Goal: Transaction & Acquisition: Purchase product/service

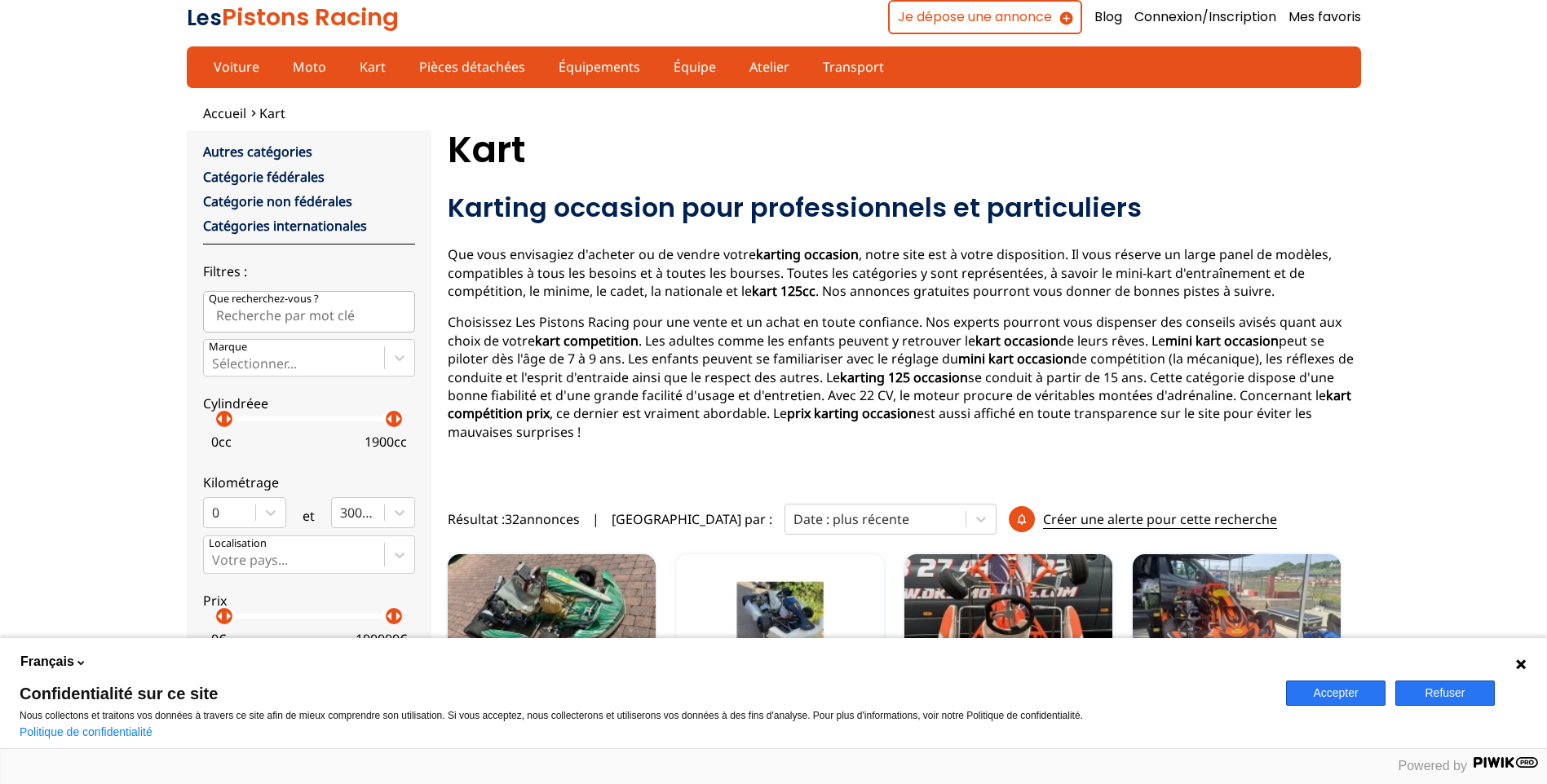
click at [1373, 692] on button "Accepter" at bounding box center [1336, 693] width 100 height 25
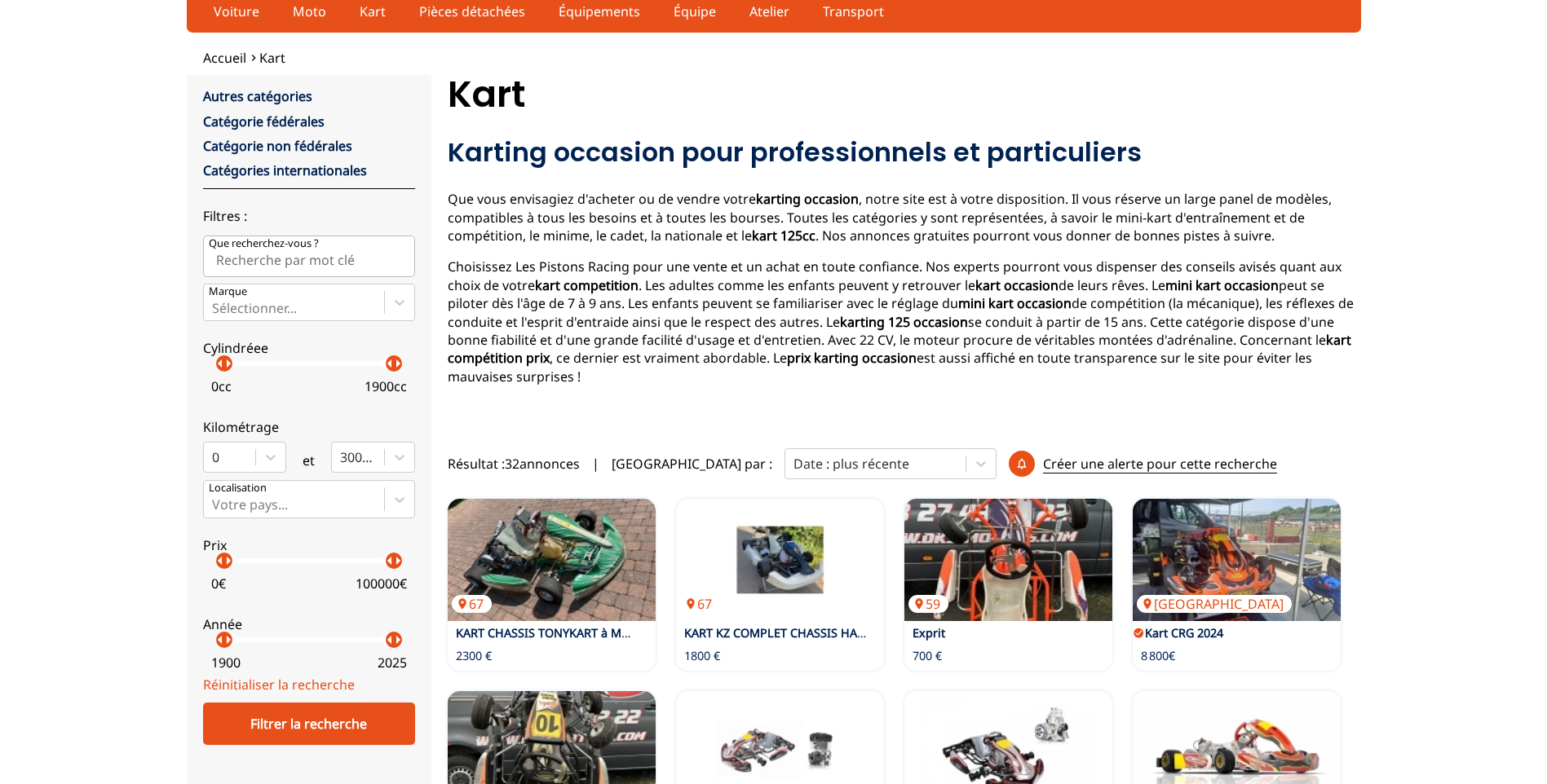
scroll to position [55, 0]
click at [395, 296] on icon at bounding box center [400, 304] width 17 height 17
click at [216, 301] on input "Marque Sélectionner..." at bounding box center [214, 309] width 3 height 15
click at [395, 296] on icon at bounding box center [400, 304] width 17 height 17
click at [216, 301] on input "Marque Select is focused ,type to refine list, press Down to open the menu, Sél…" at bounding box center [214, 309] width 3 height 15
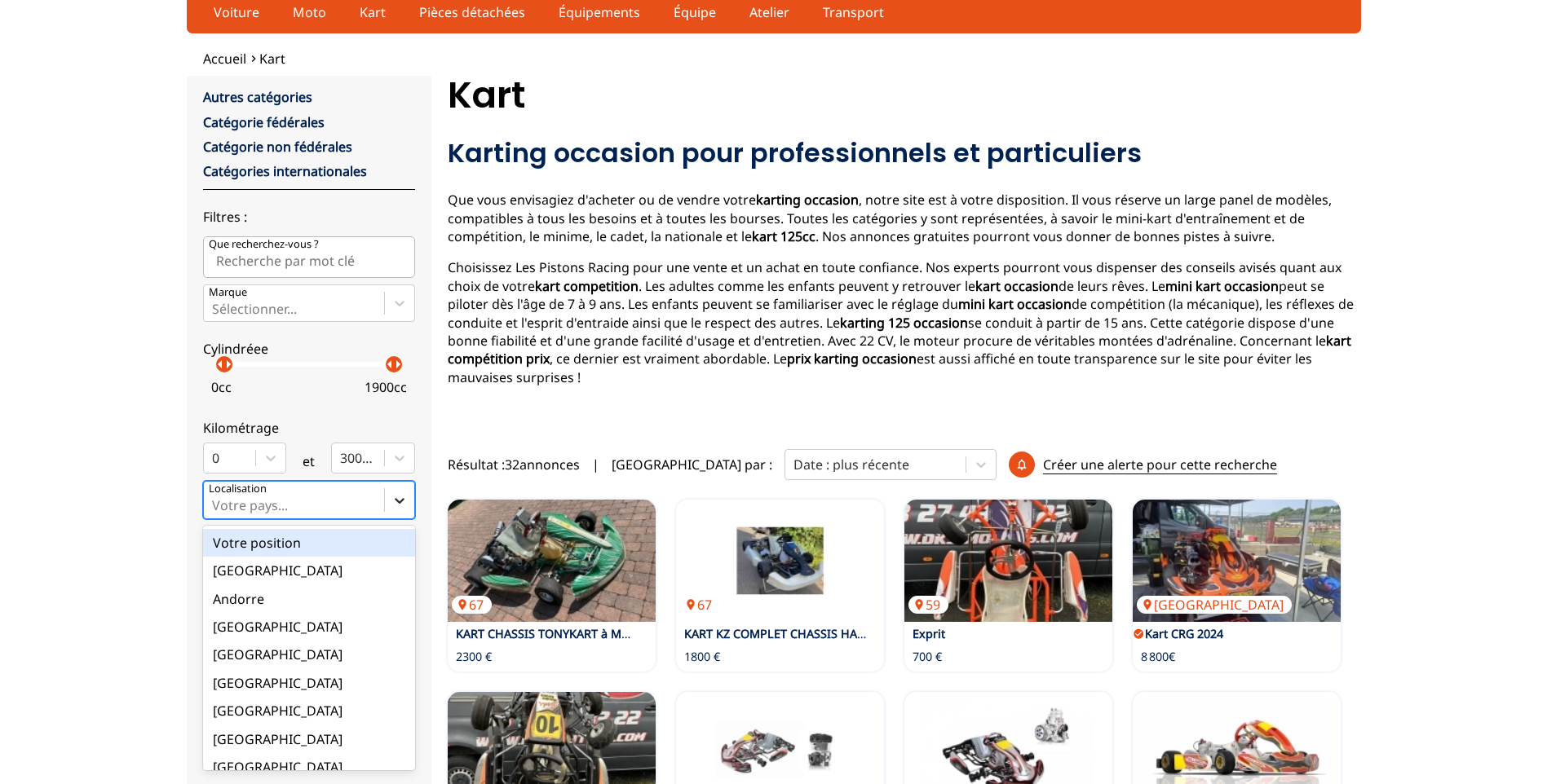
click at [390, 497] on div at bounding box center [399, 500] width 29 height 29
click at [216, 498] on input "option Votre position focused, 1 of 18. 18 results available. Use Up and Down t…" at bounding box center [214, 505] width 3 height 15
type input "fr"
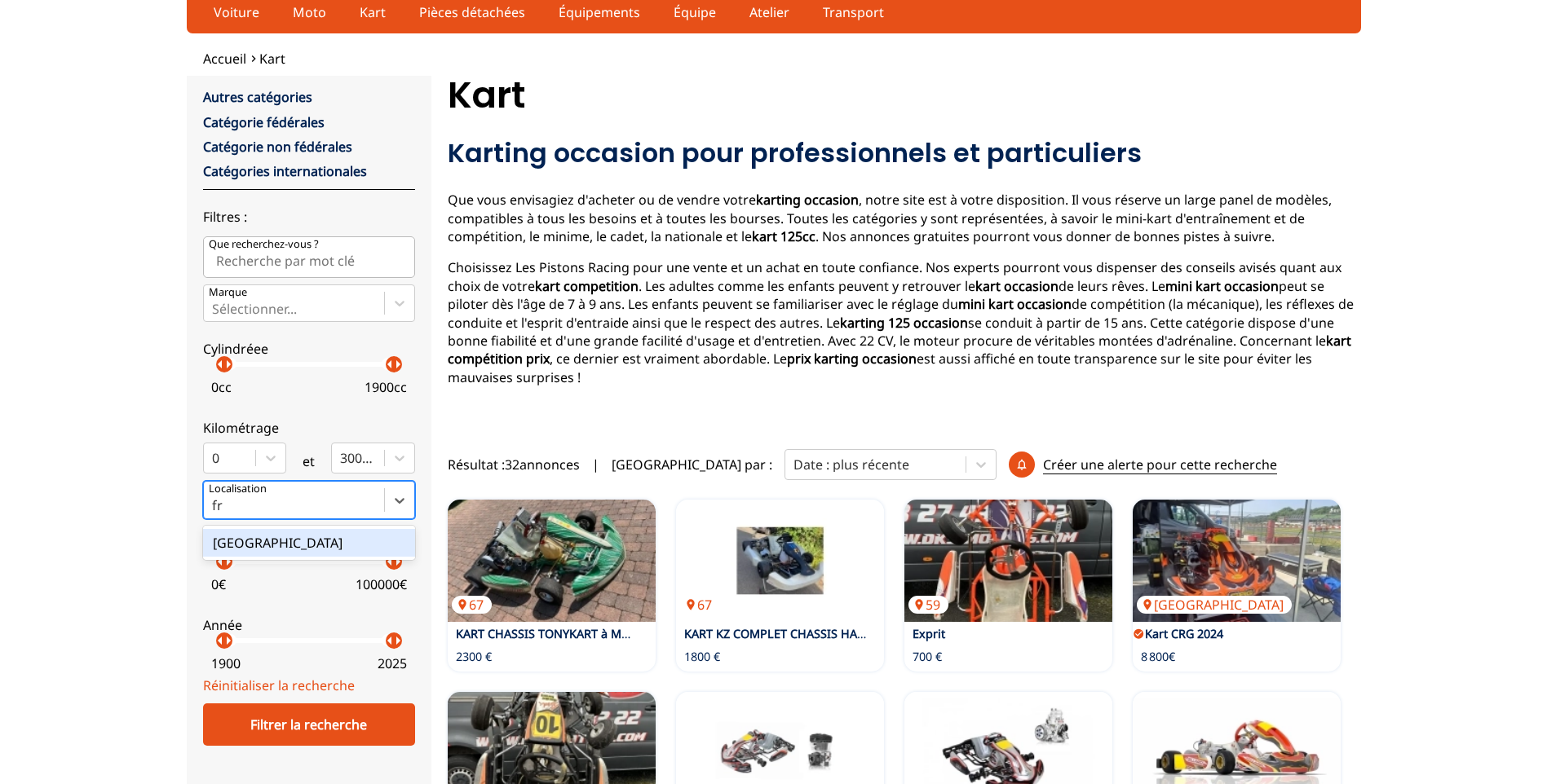
click at [342, 547] on div "[GEOGRAPHIC_DATA]" at bounding box center [309, 543] width 212 height 27
click at [226, 513] on input "fr" at bounding box center [219, 505] width 14 height 15
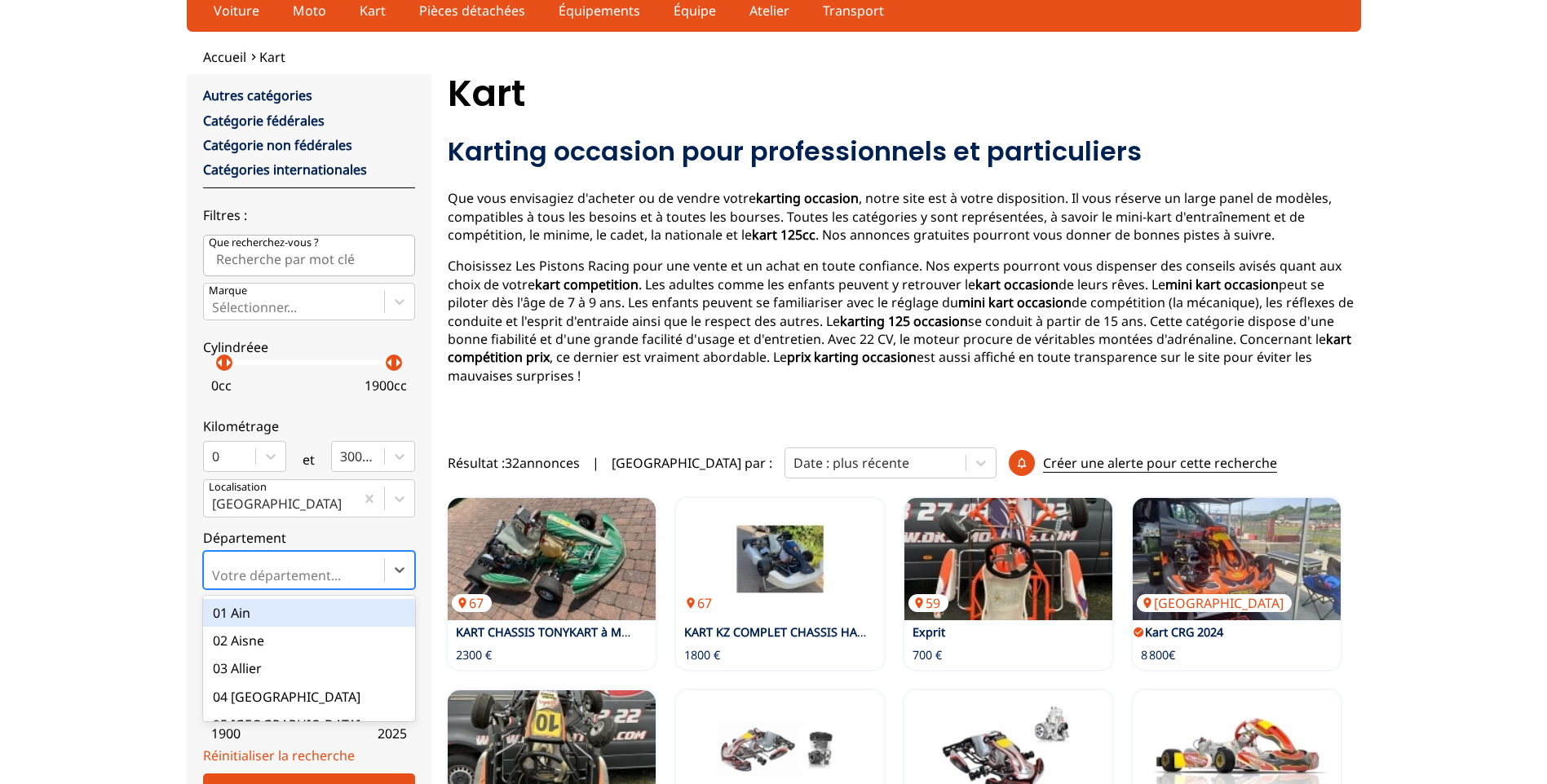
drag, startPoint x: 357, startPoint y: 577, endPoint x: 341, endPoint y: 577, distance: 16.0
click at [341, 577] on div at bounding box center [294, 576] width 164 height 18
click at [216, 577] on input "option 01 Ain focused, 1 of 101. 101 results available. Use Up and Down to choo…" at bounding box center [214, 576] width 3 height 15
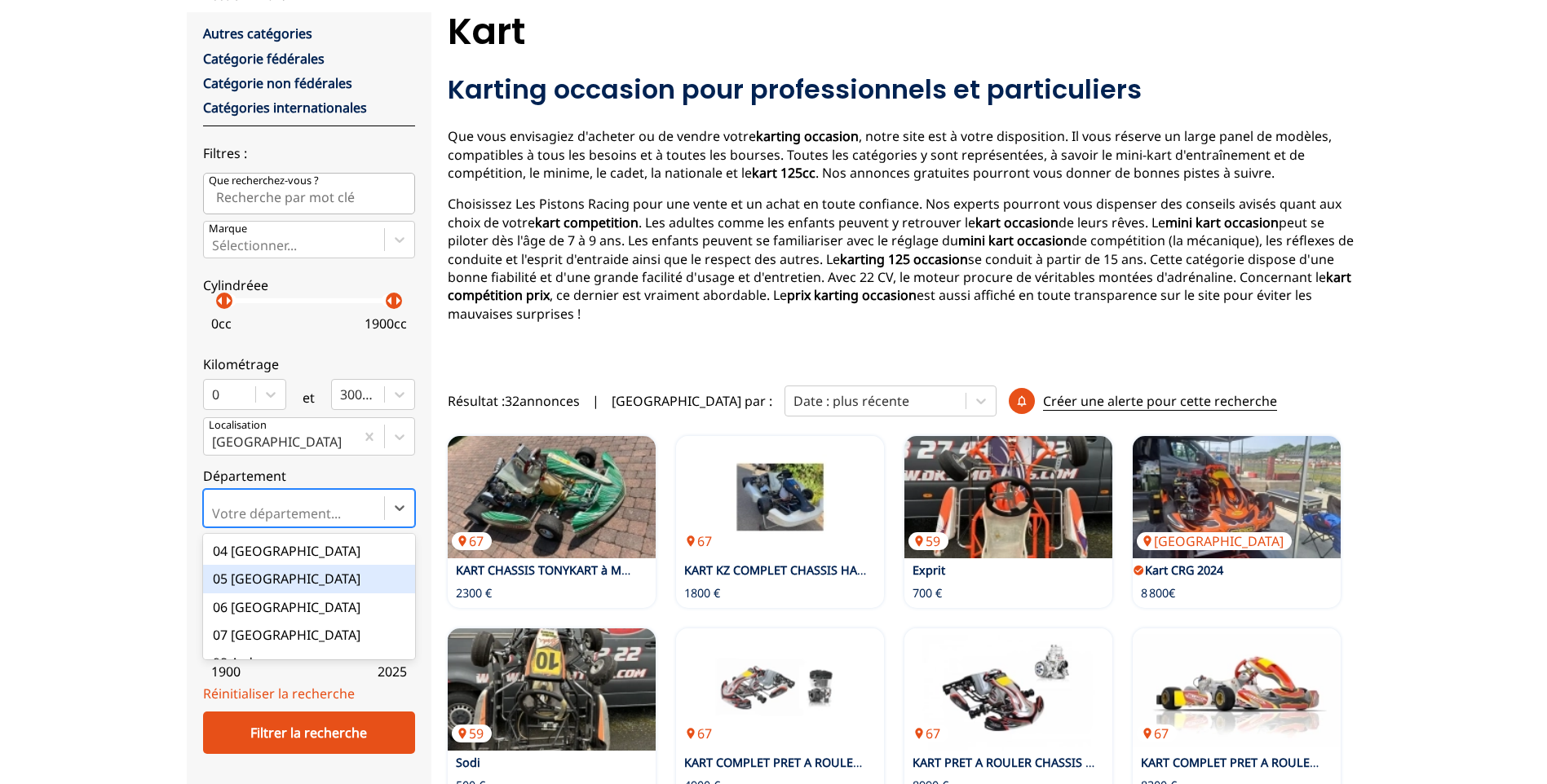
scroll to position [108, 0]
type input "74"
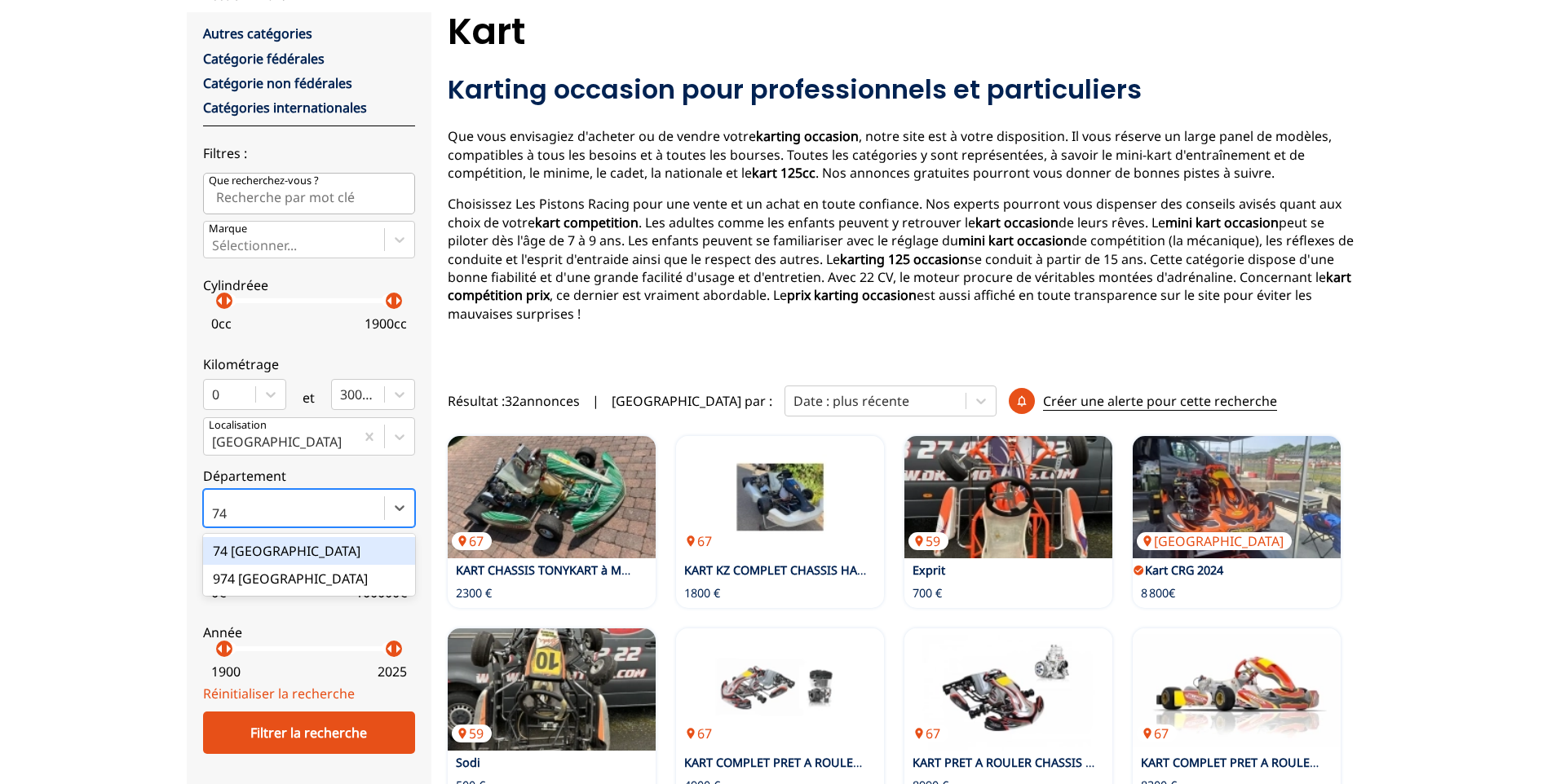
scroll to position [0, 0]
click at [266, 553] on div "74 [GEOGRAPHIC_DATA][PERSON_NAME]" at bounding box center [309, 551] width 212 height 27
click at [230, 521] on input "74" at bounding box center [221, 514] width 18 height 15
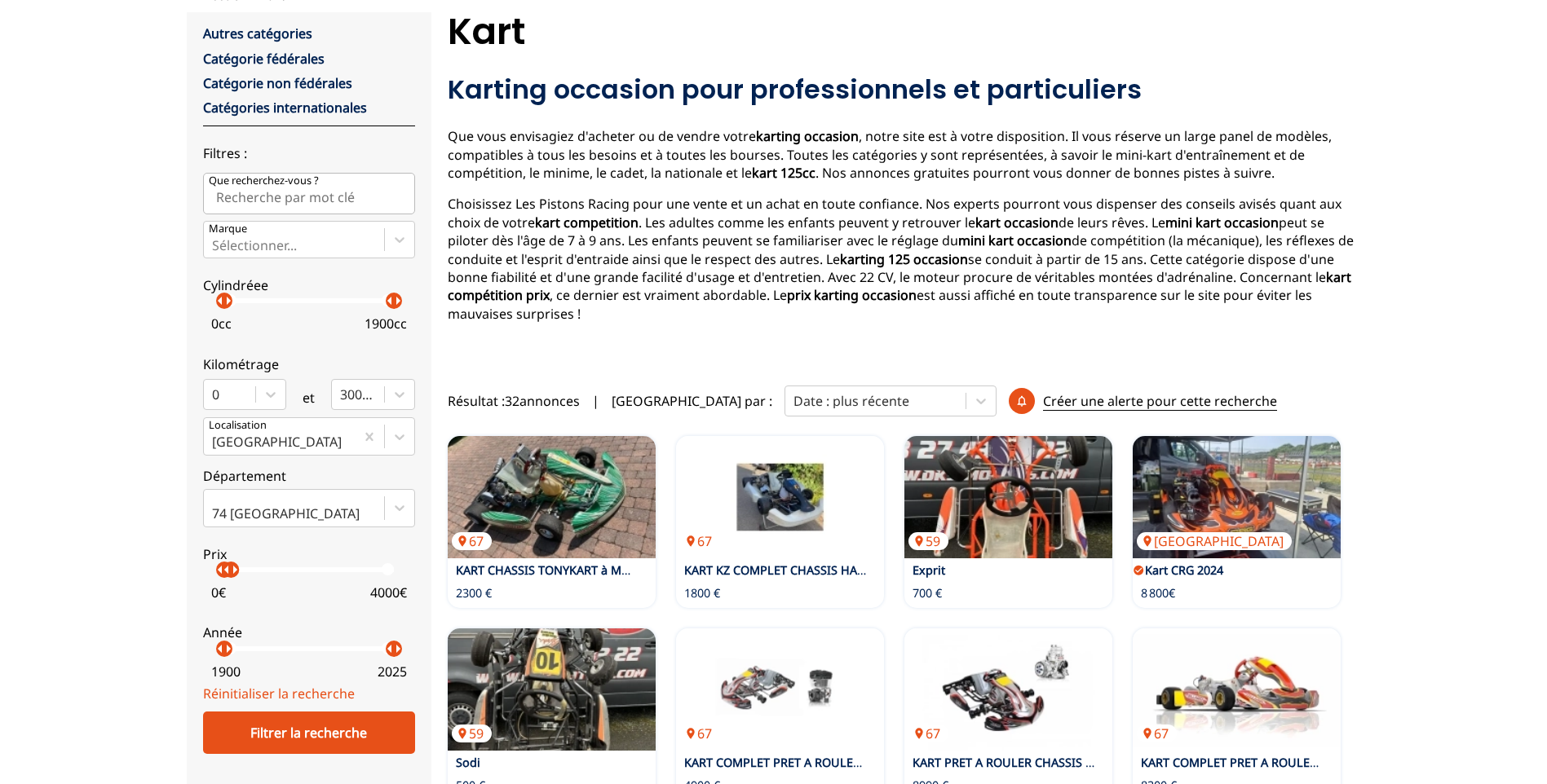
drag, startPoint x: 393, startPoint y: 569, endPoint x: 230, endPoint y: 573, distance: 163.0
click at [230, 573] on p "arrow_right" at bounding box center [235, 570] width 20 height 20
click at [320, 745] on div "Filtrer la recherche" at bounding box center [309, 732] width 212 height 42
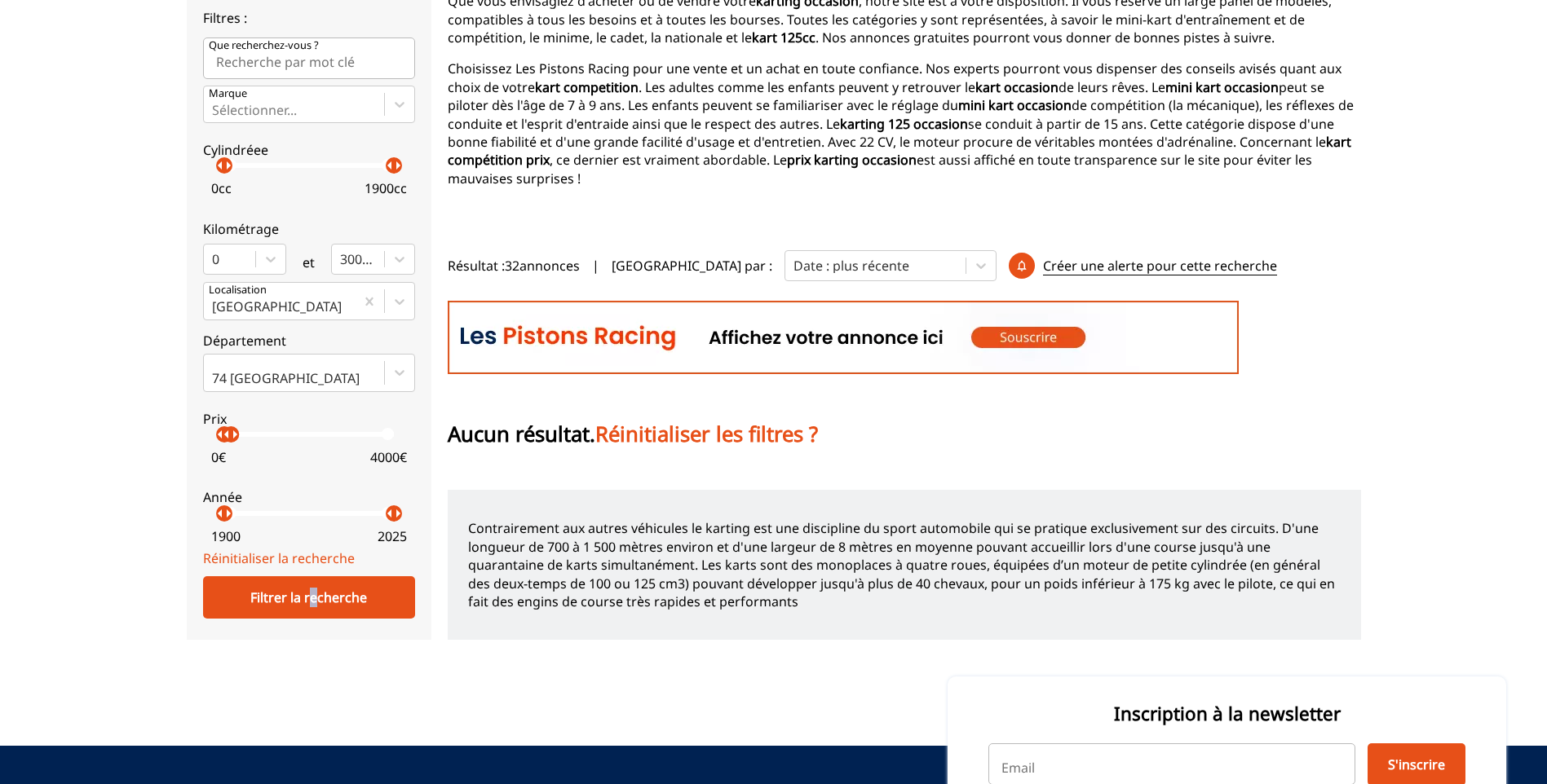
scroll to position [336, 0]
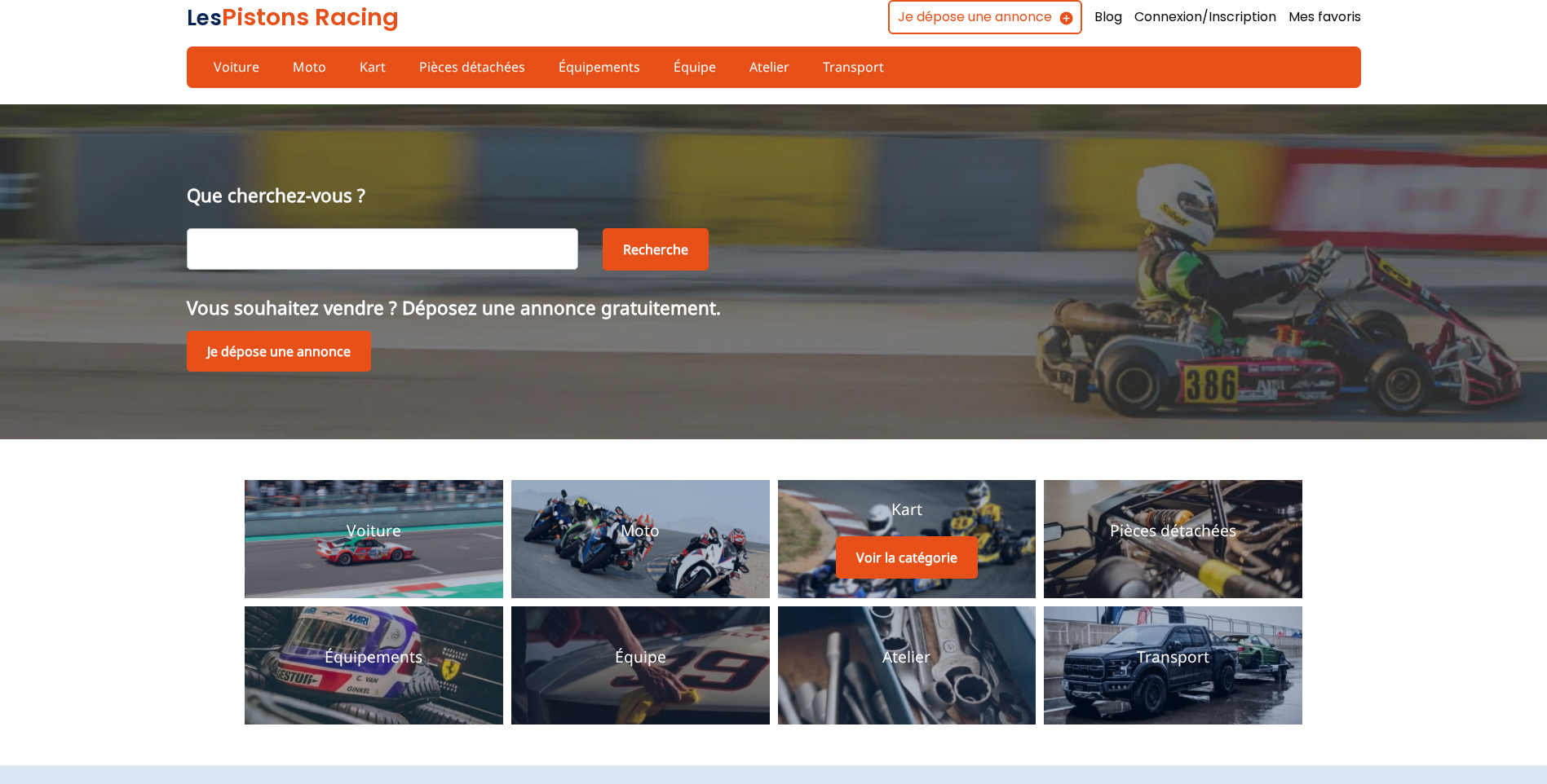
click at [911, 514] on p "Kart" at bounding box center [907, 509] width 31 height 22
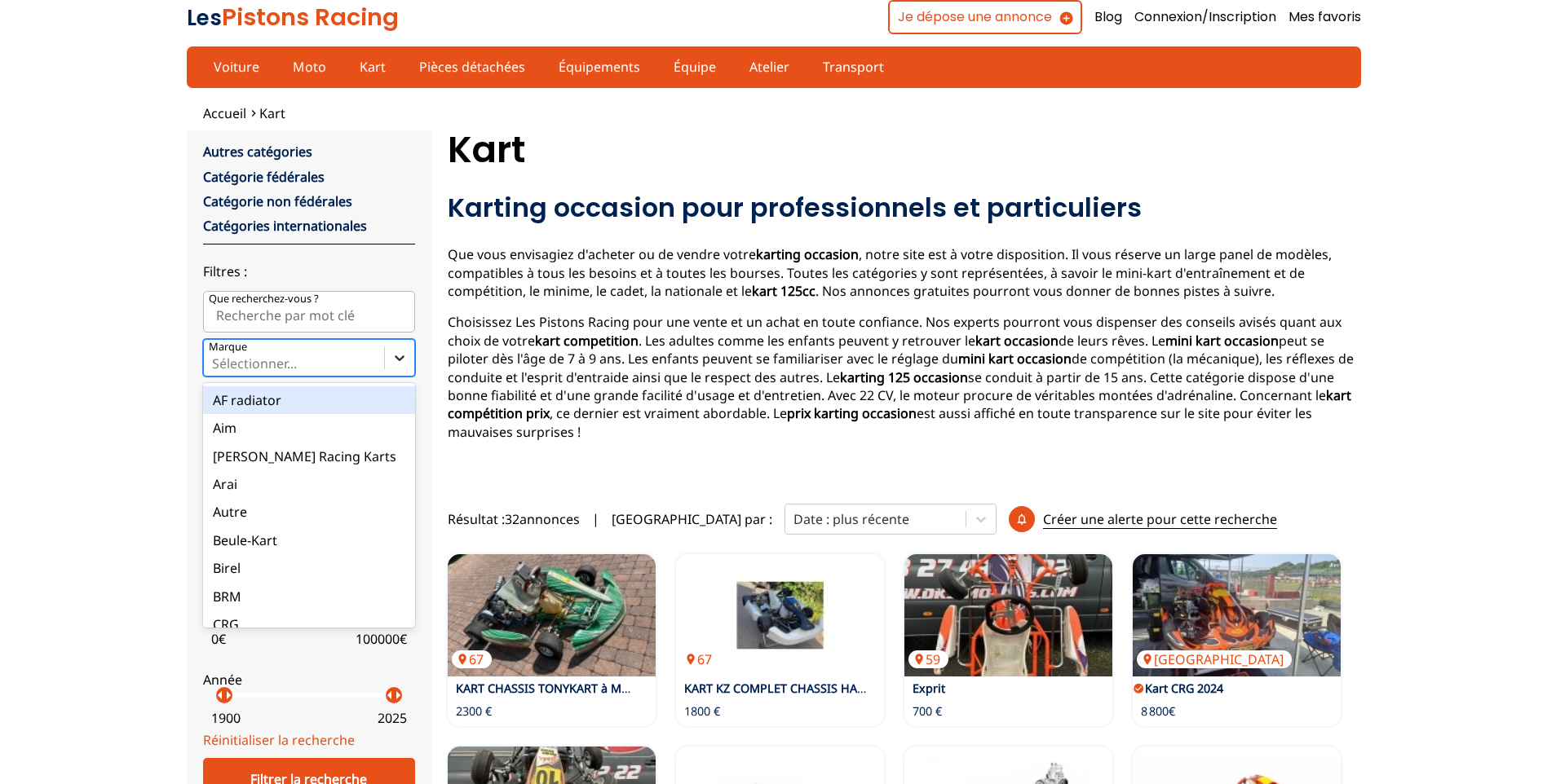
click at [402, 369] on div at bounding box center [399, 357] width 29 height 29
click at [216, 369] on input "Marque option AF radiator focused, 1 of 35. 35 results available. Use Up and Do…" at bounding box center [214, 364] width 3 height 15
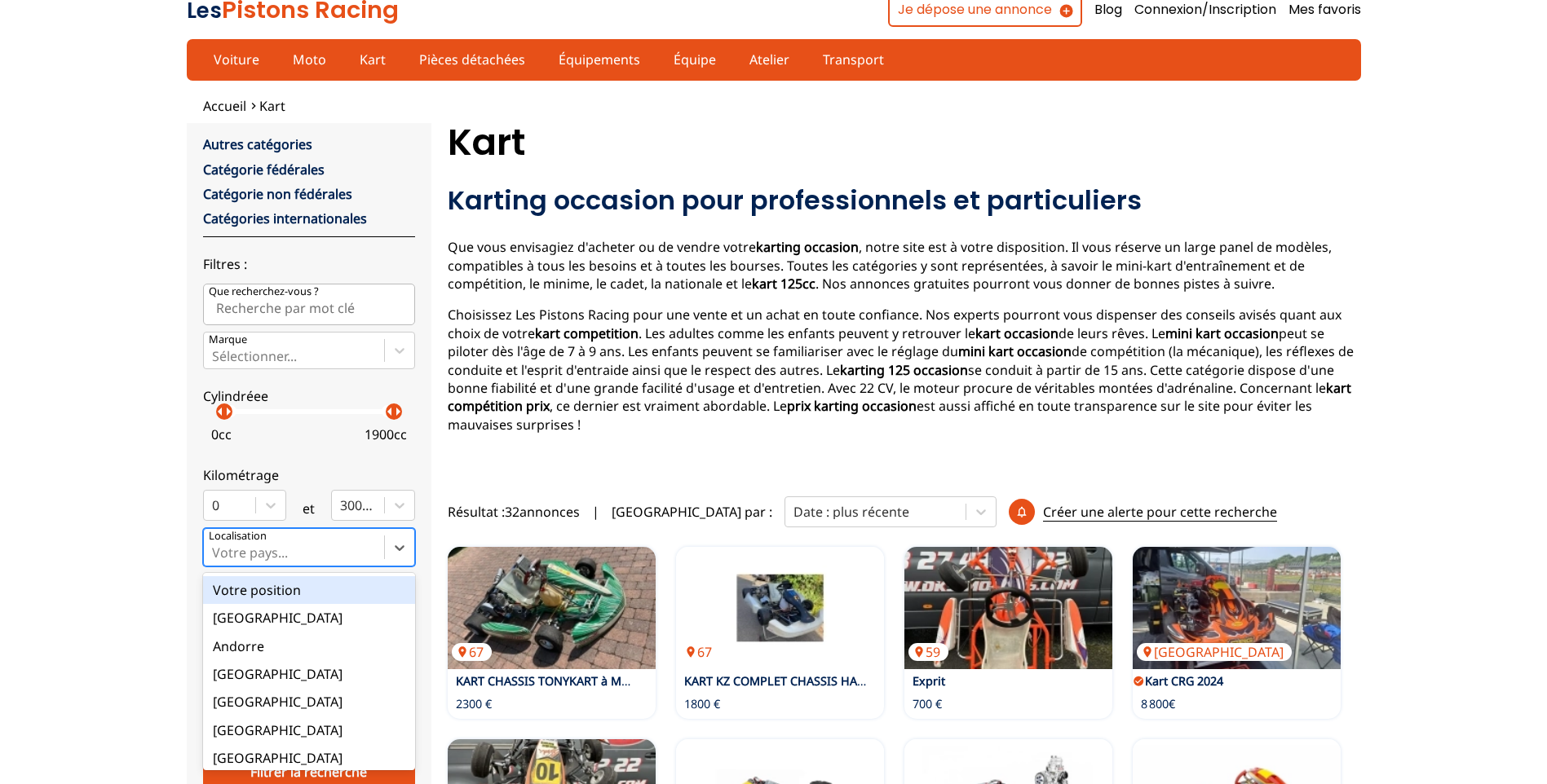
click at [325, 558] on div at bounding box center [294, 553] width 164 height 18
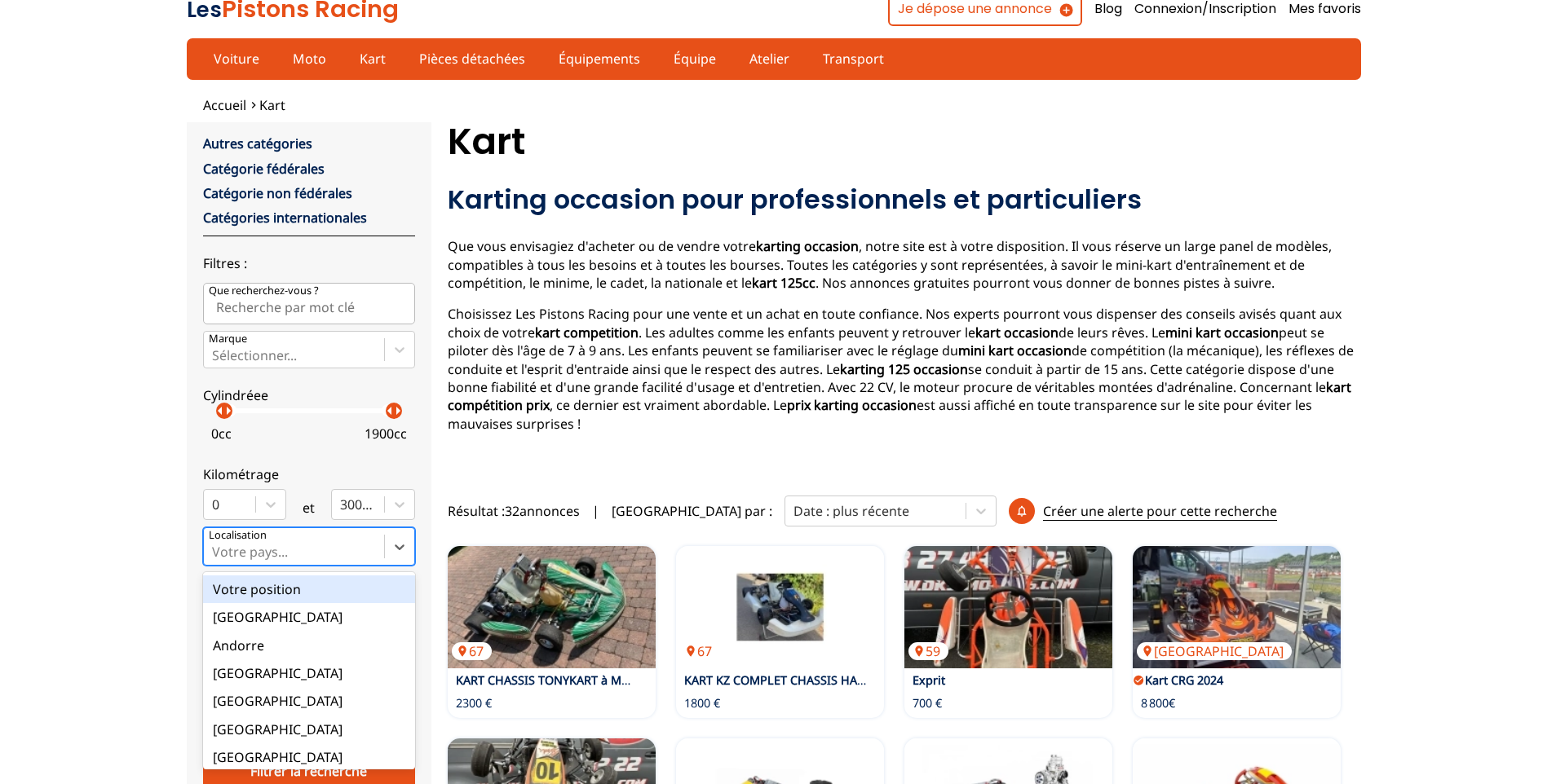
click at [216, 558] on input "option Votre position focused, 1 of 18. 18 results available. Use Up and Down t…" at bounding box center [214, 552] width 3 height 15
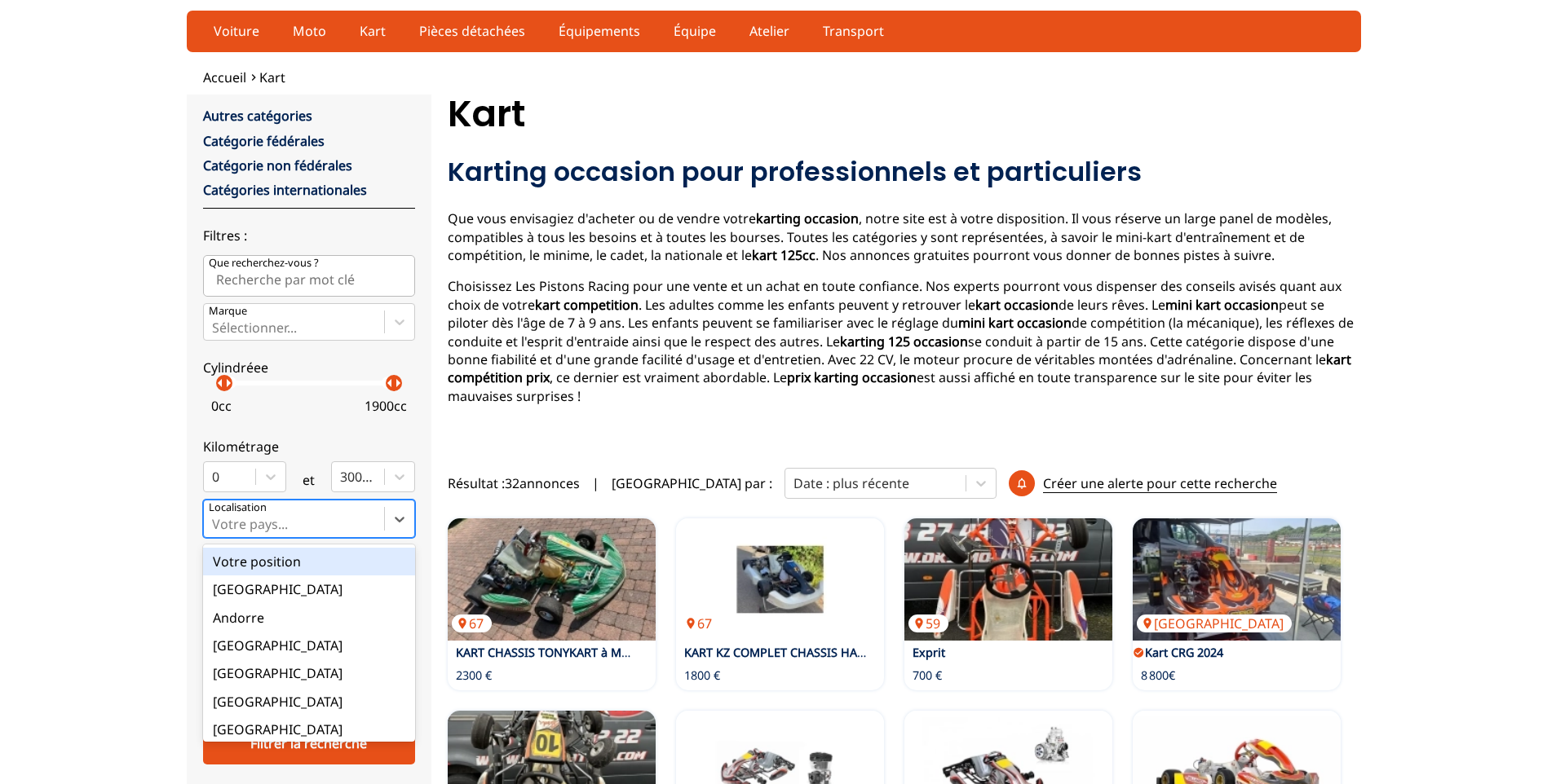
scroll to position [47, 0]
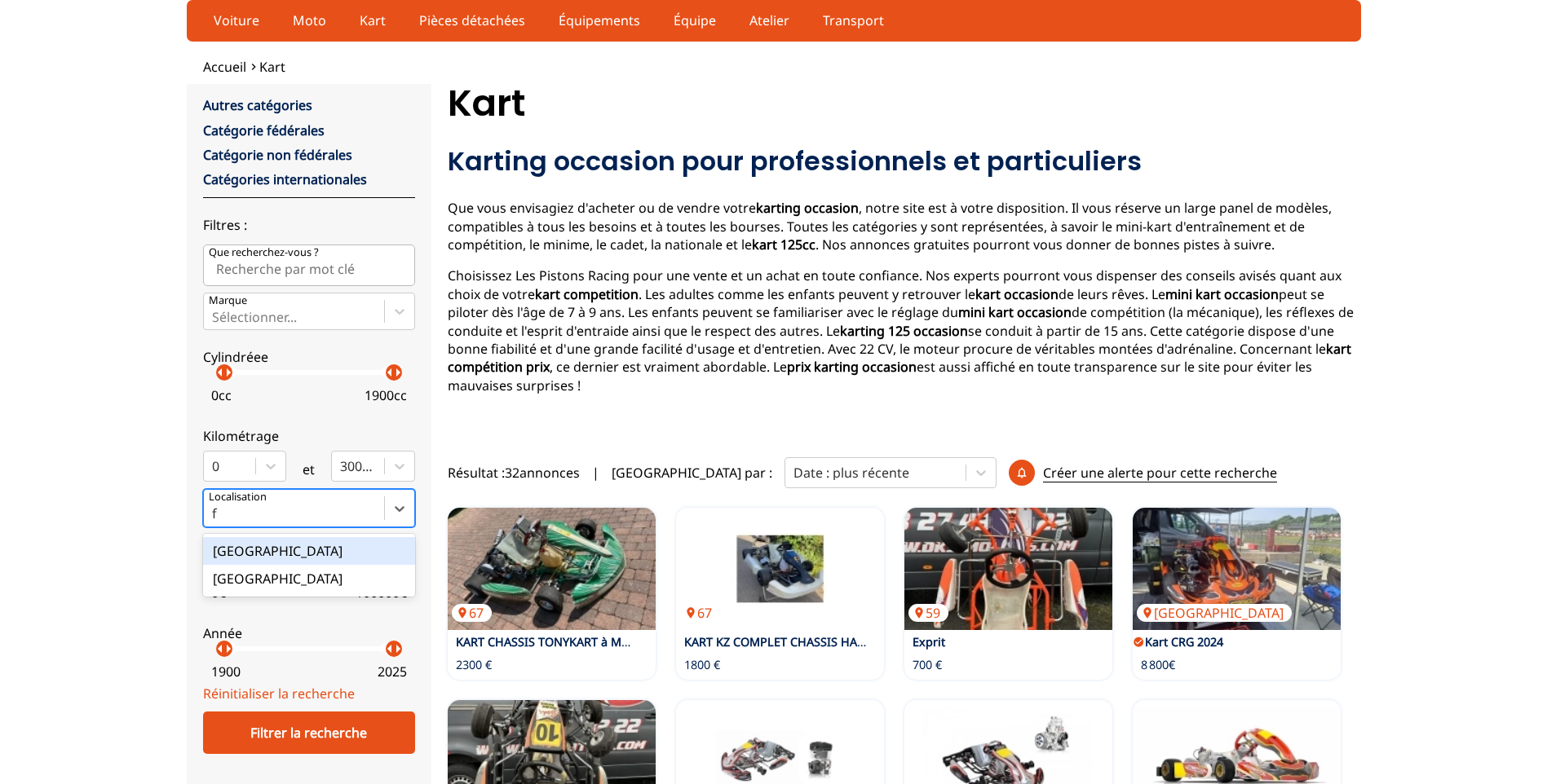
type input "fr"
click at [336, 549] on div "[GEOGRAPHIC_DATA]" at bounding box center [309, 551] width 212 height 27
click at [226, 521] on input "fr" at bounding box center [219, 514] width 14 height 15
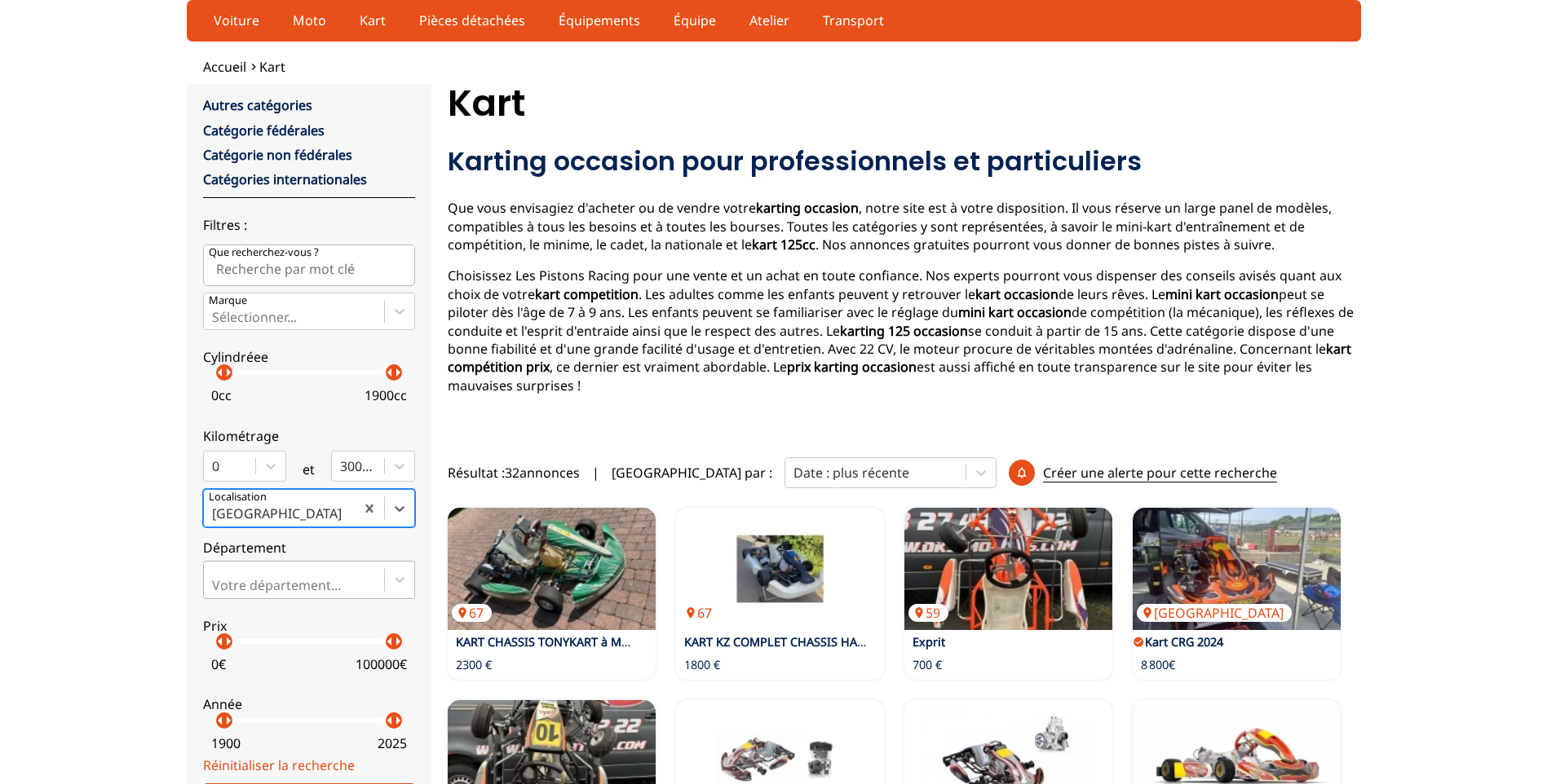
click at [308, 579] on div at bounding box center [294, 586] width 164 height 18
click at [216, 579] on input "Votre département..." at bounding box center [214, 585] width 3 height 15
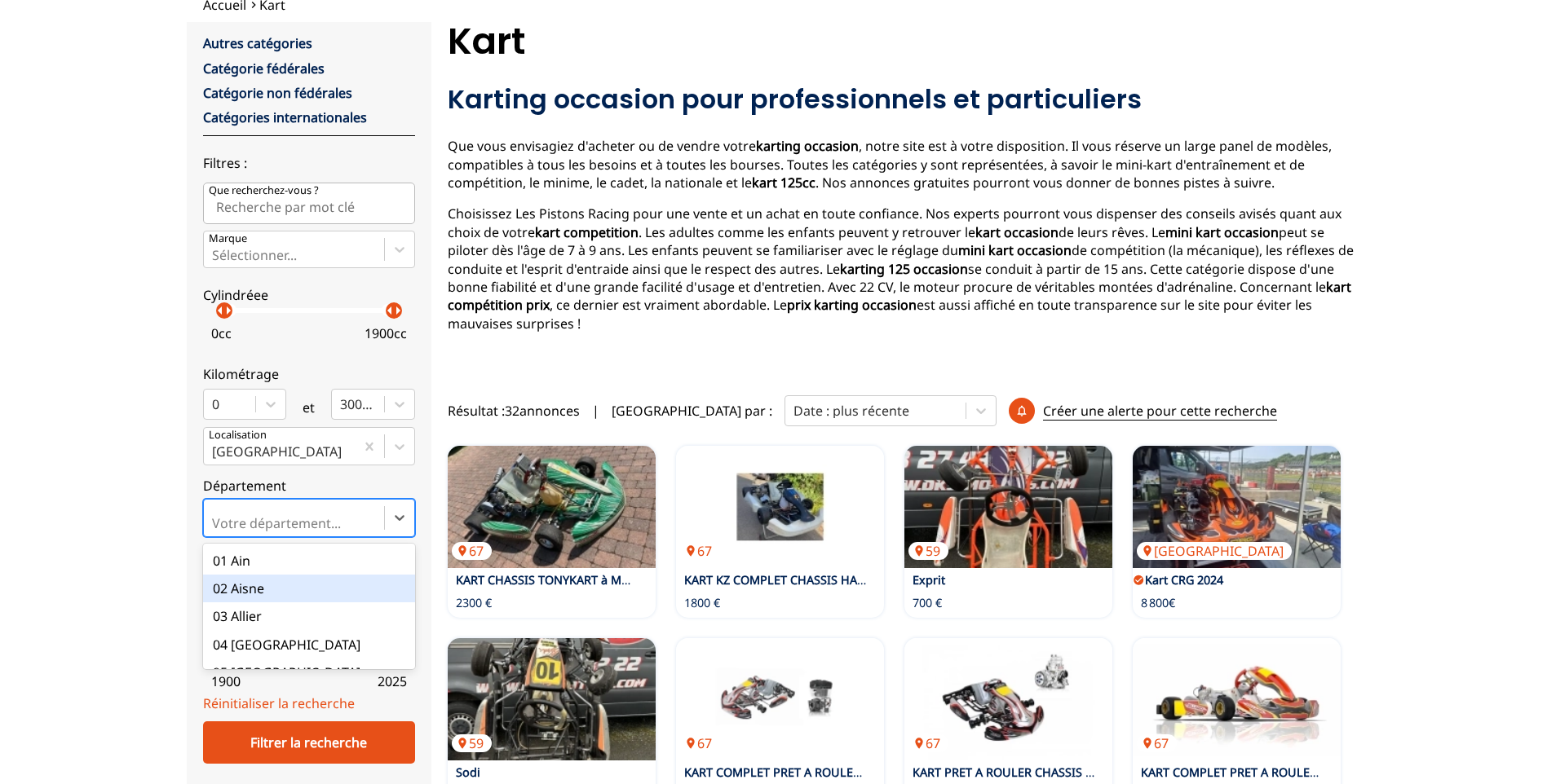
scroll to position [118, 0]
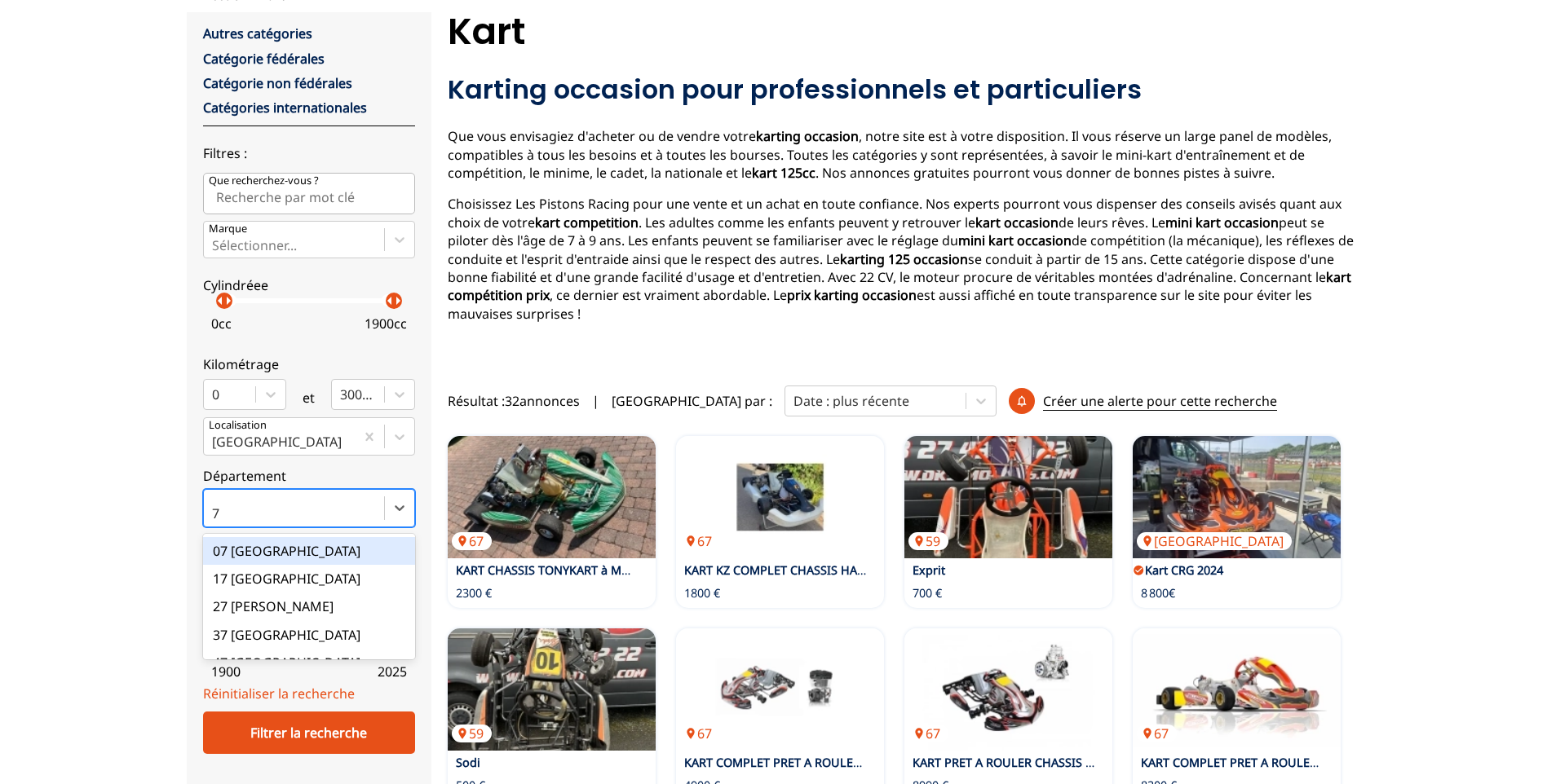
type input "74"
click at [316, 544] on div "74 [GEOGRAPHIC_DATA][PERSON_NAME]" at bounding box center [309, 559] width 212 height 43
click at [230, 521] on input "74" at bounding box center [221, 514] width 18 height 15
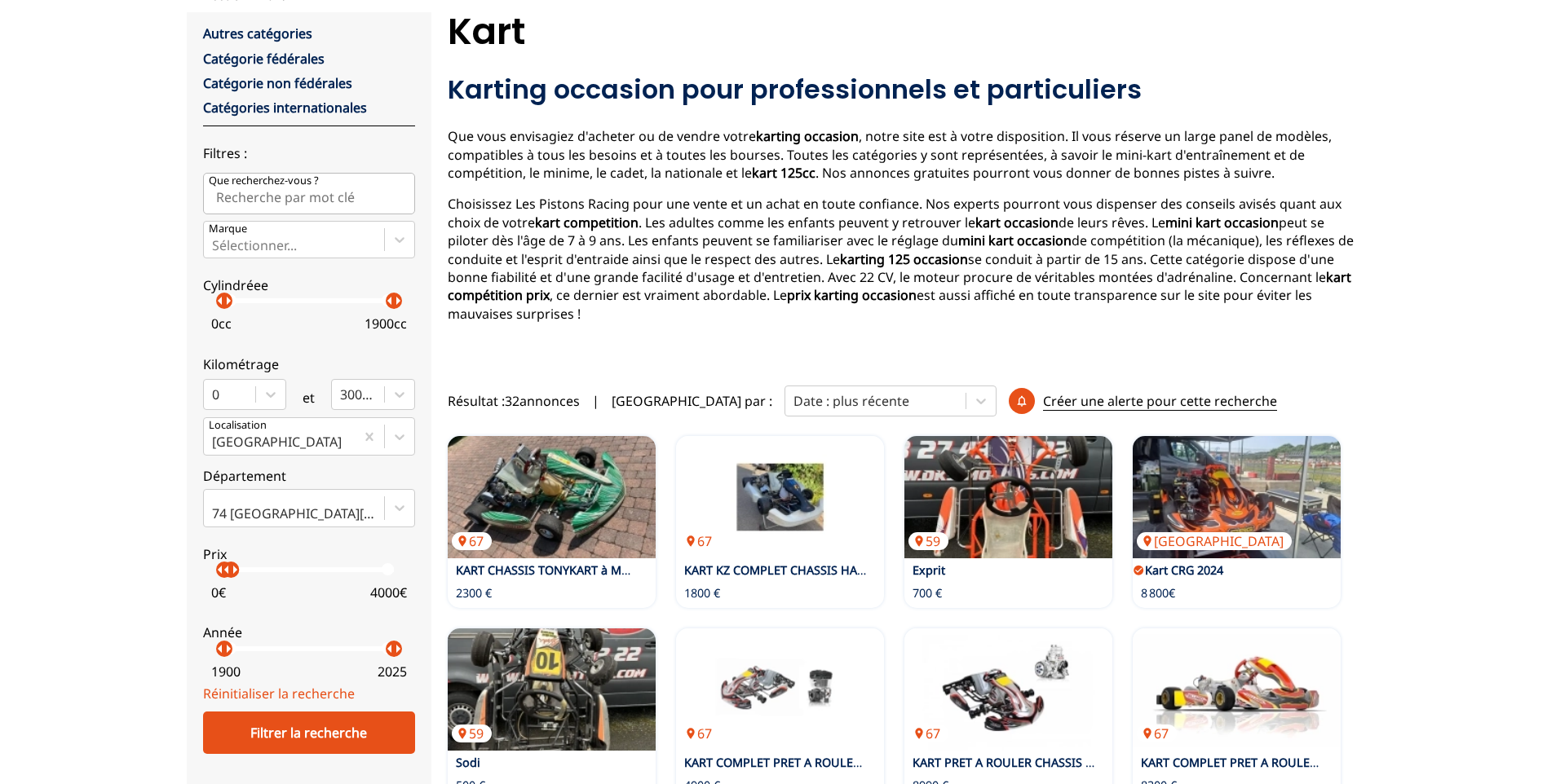
drag, startPoint x: 394, startPoint y: 571, endPoint x: 230, endPoint y: 572, distance: 164.0
click at [230, 572] on p "arrow_right" at bounding box center [235, 570] width 20 height 20
click at [347, 731] on div "Filtrer la recherche" at bounding box center [309, 732] width 212 height 42
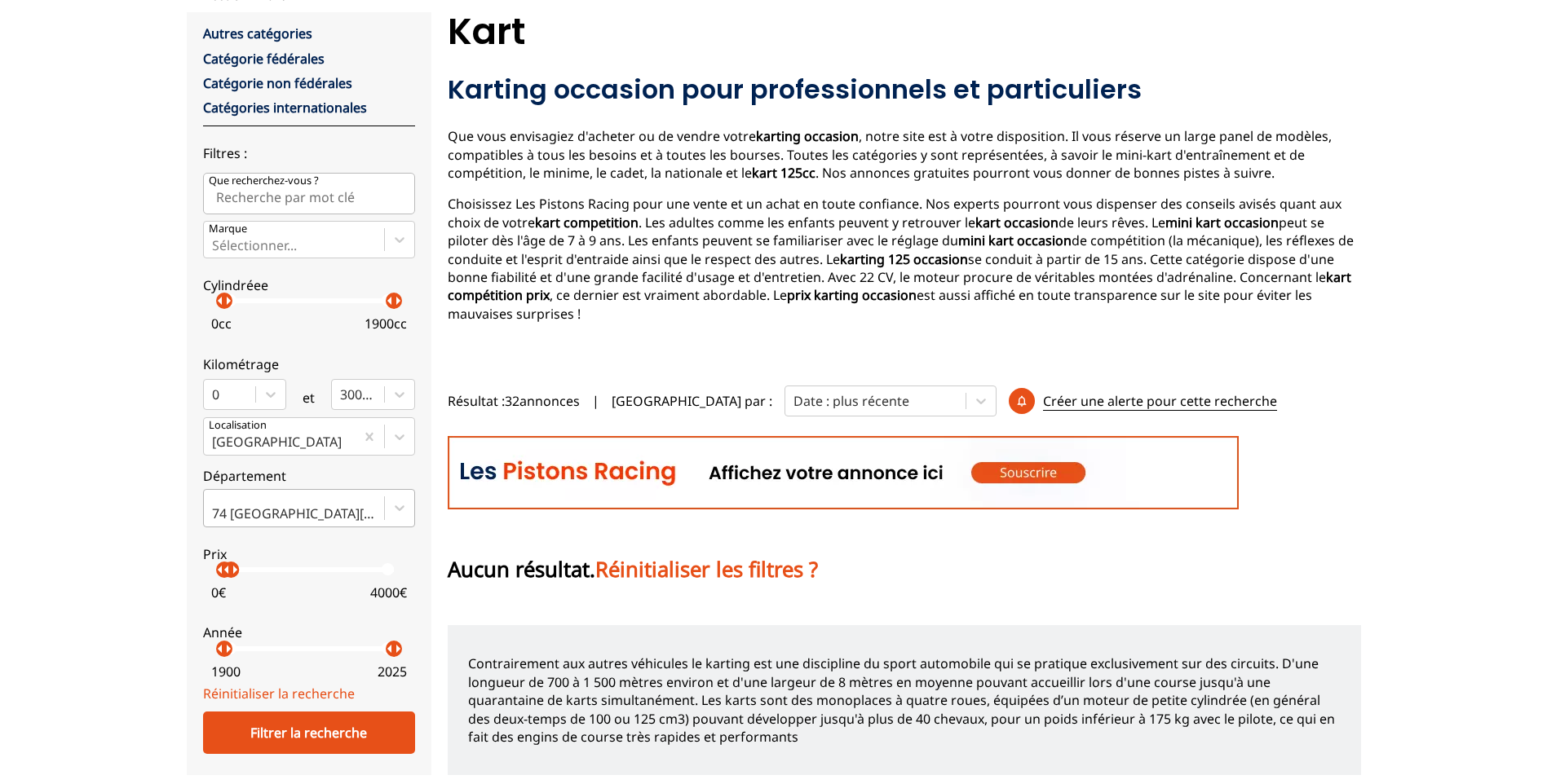
click at [381, 514] on div "74 [GEOGRAPHIC_DATA][PERSON_NAME]" at bounding box center [294, 508] width 180 height 36
click at [216, 514] on input "74 [GEOGRAPHIC_DATA][PERSON_NAME]" at bounding box center [214, 514] width 3 height 15
click at [408, 511] on div at bounding box center [399, 508] width 29 height 29
click at [216, 511] on input "Select is focused ,type to refine list, press Down to open the menu, 74 [GEOGRA…" at bounding box center [214, 514] width 3 height 15
click at [409, 511] on div at bounding box center [399, 508] width 29 height 29
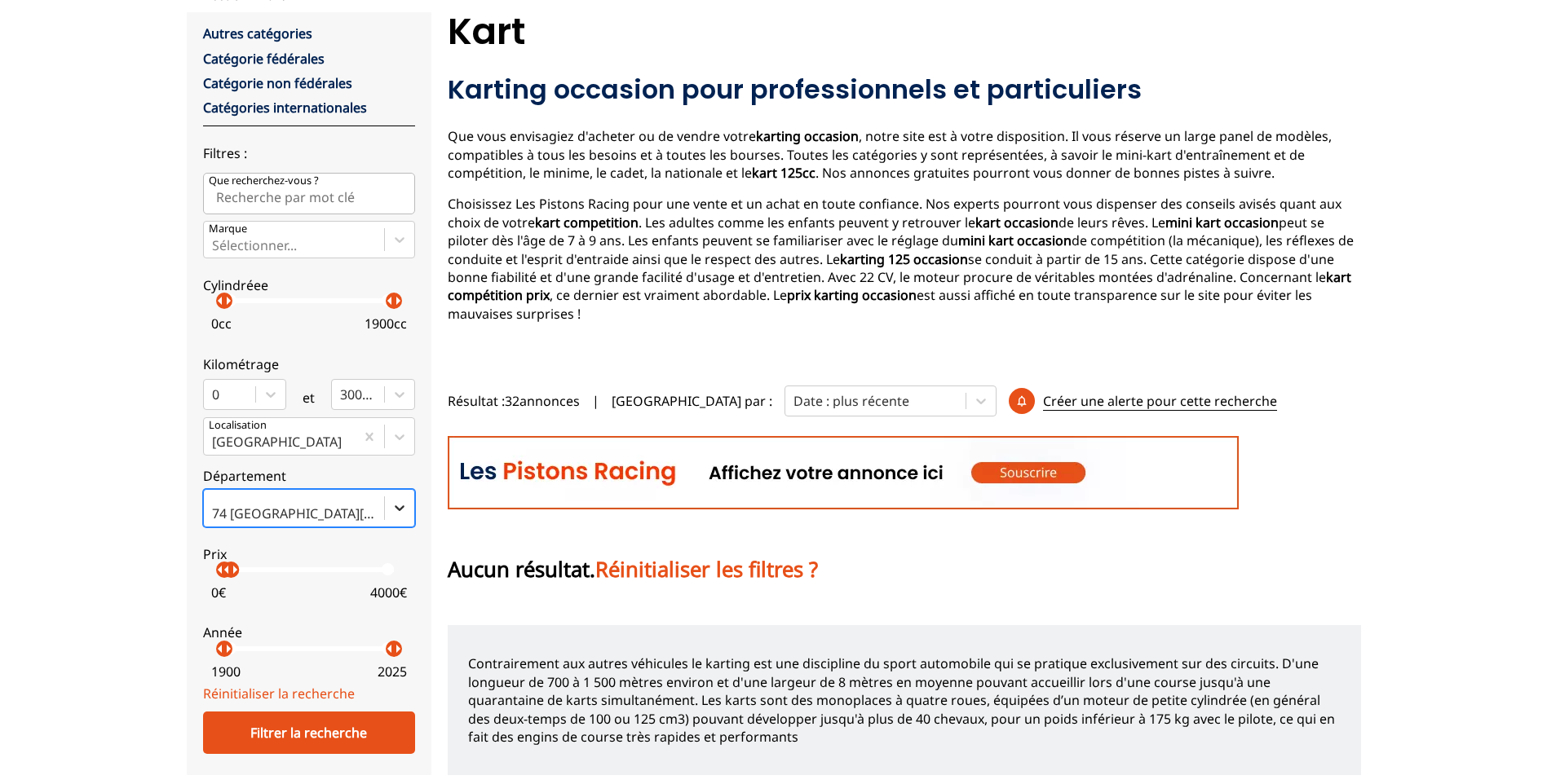
click at [216, 511] on input "Select is focused ,type to refine list, press Down to open the menu, 74 [GEOGRA…" at bounding box center [214, 514] width 3 height 15
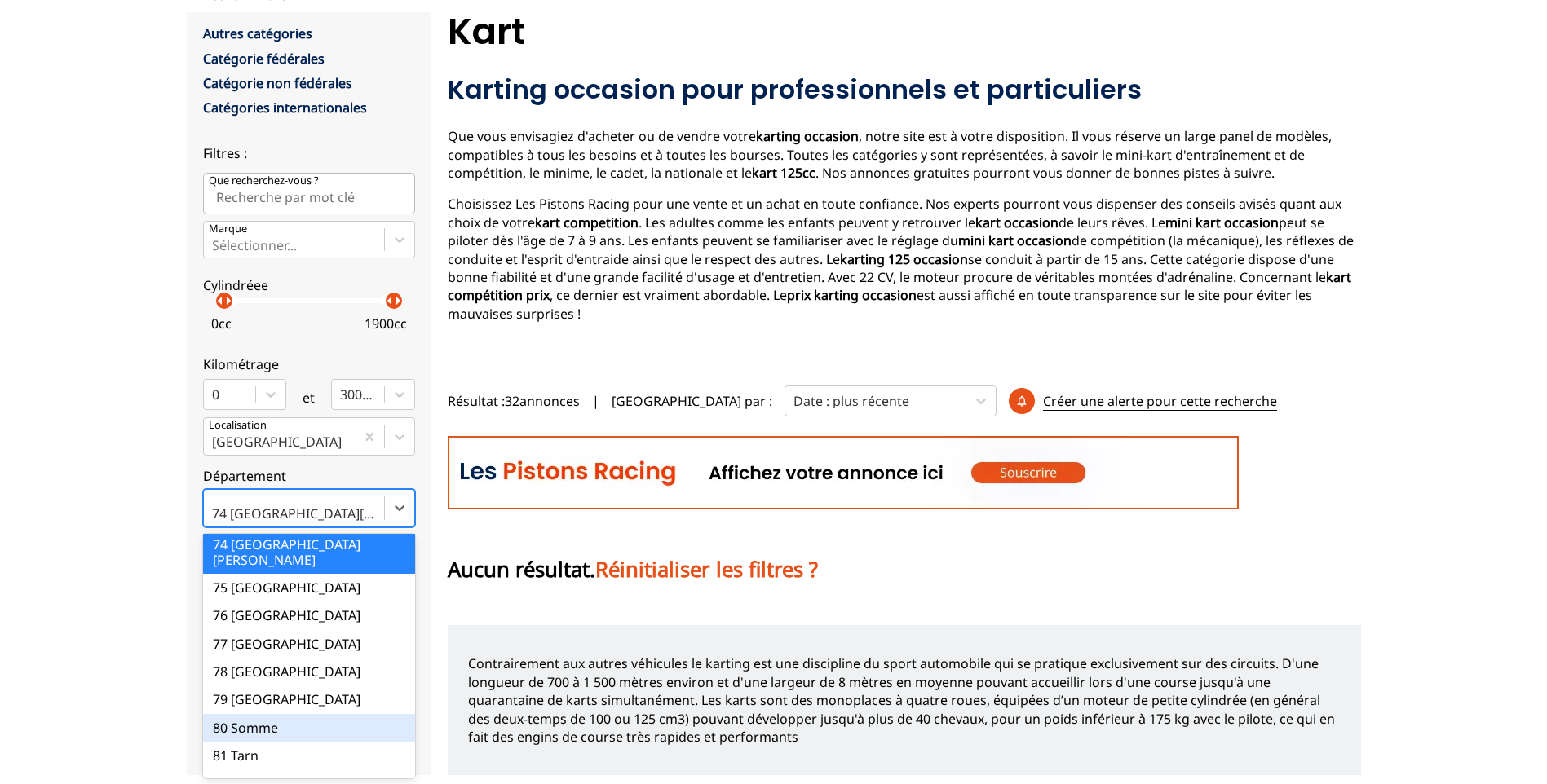
scroll to position [2038, 0]
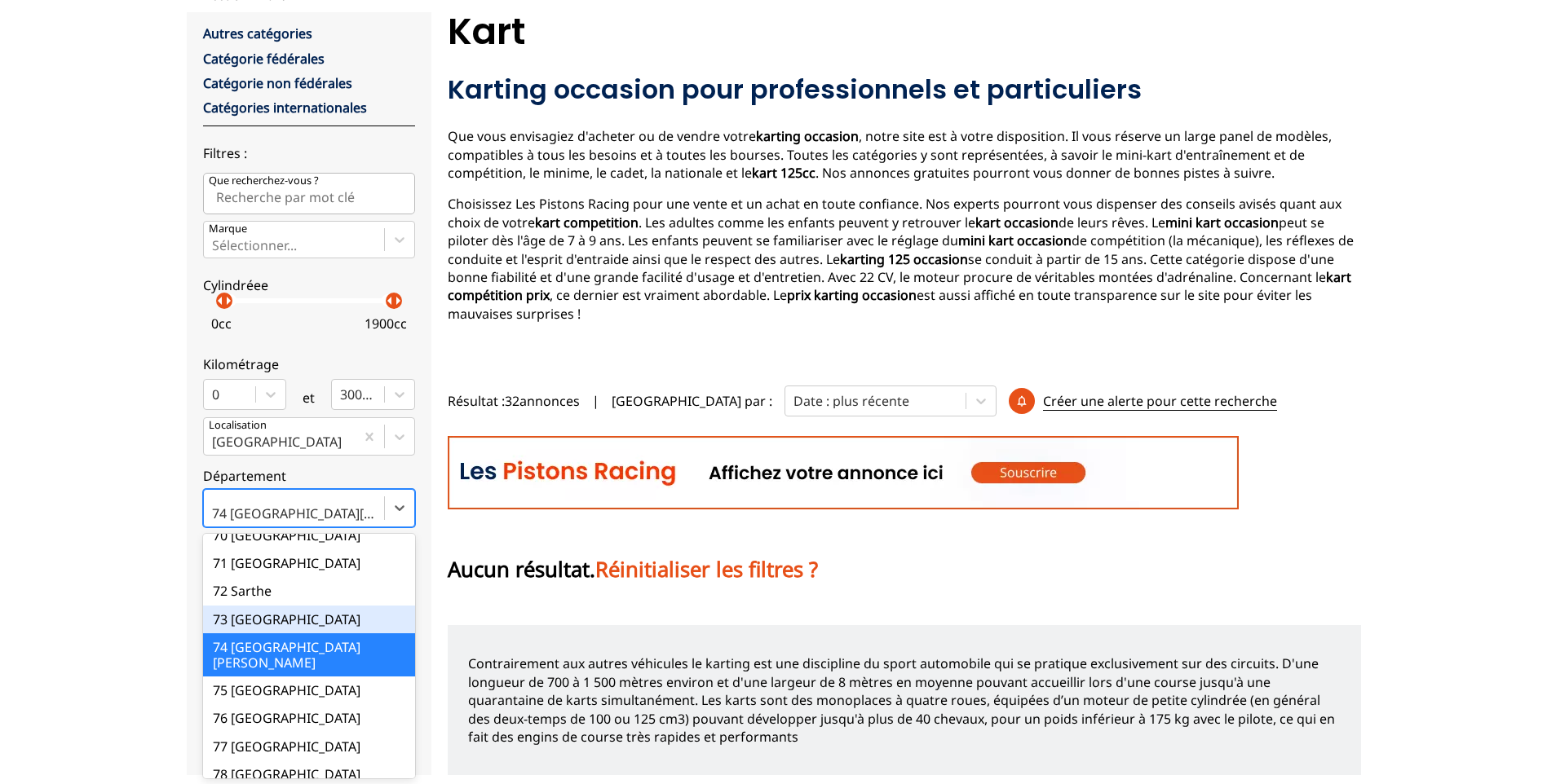
click at [323, 606] on div "73 [GEOGRAPHIC_DATA]" at bounding box center [309, 619] width 212 height 27
click at [216, 521] on input "option 73 [PERSON_NAME] focused, 74 of 101. 101 results available. Use Up and D…" at bounding box center [214, 514] width 3 height 15
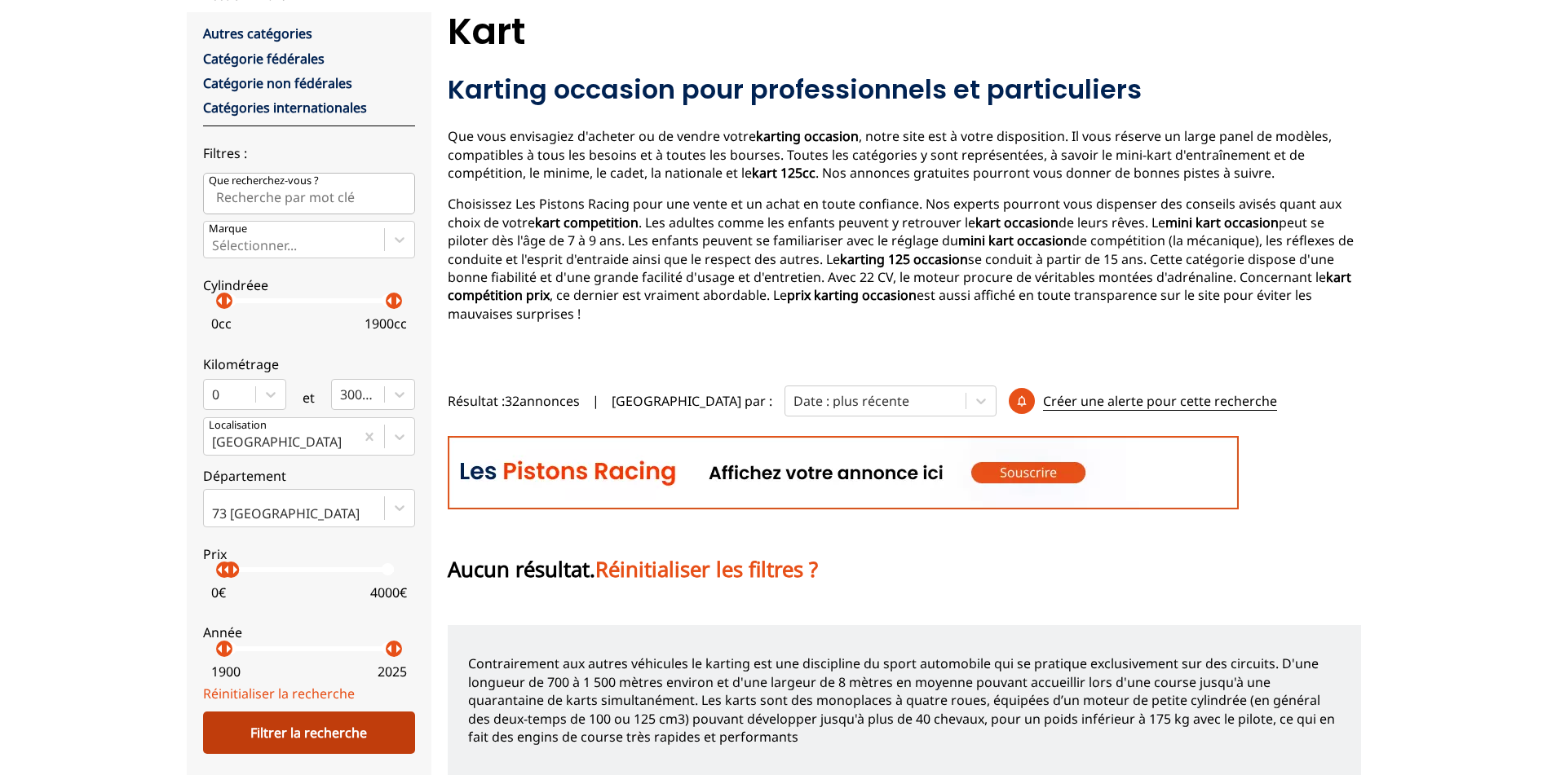
click at [354, 733] on div "Filtrer la recherche" at bounding box center [309, 732] width 212 height 42
click at [405, 509] on icon at bounding box center [400, 508] width 17 height 17
click at [216, 509] on input "73 [GEOGRAPHIC_DATA]" at bounding box center [214, 514] width 3 height 15
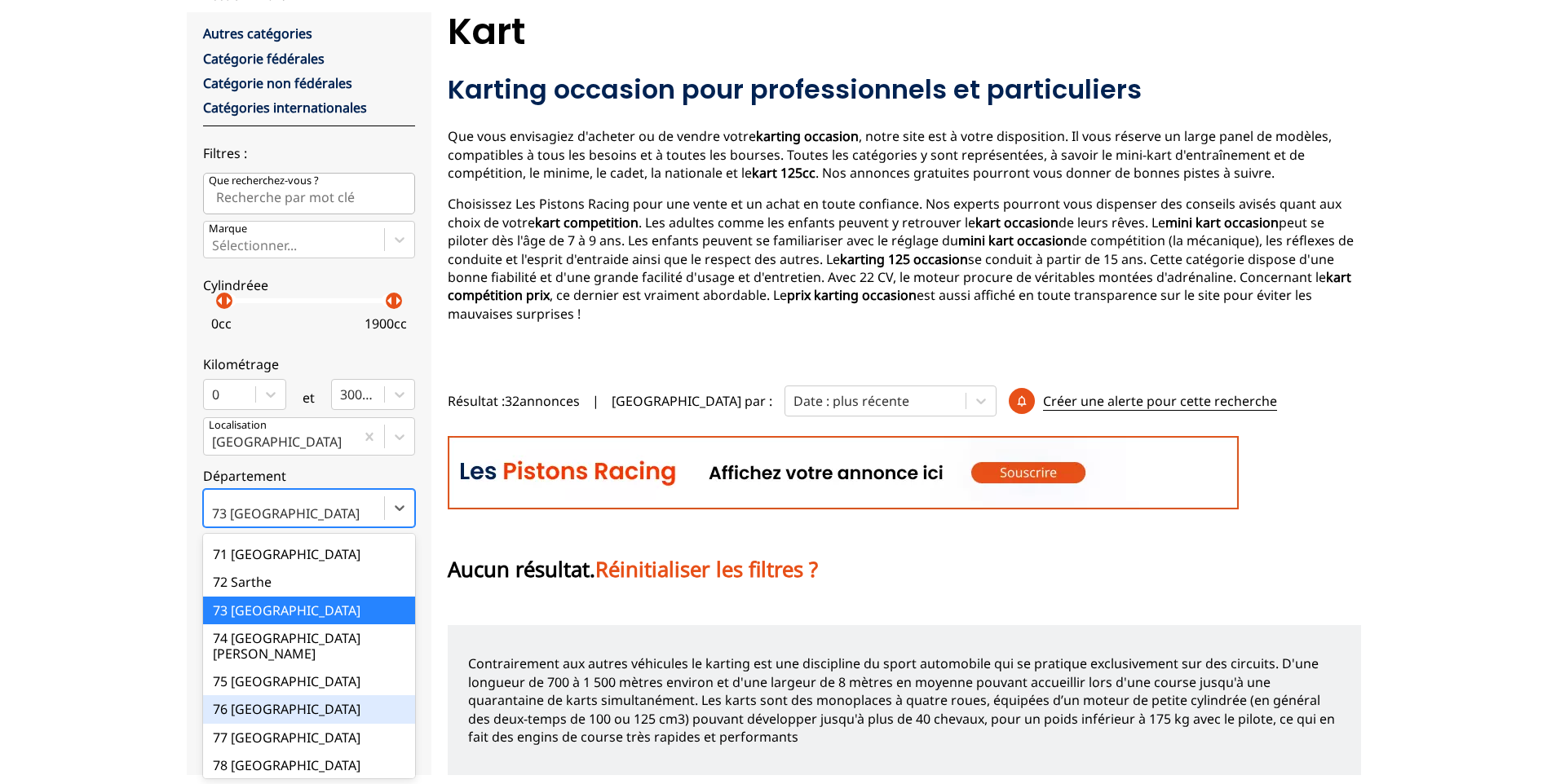
scroll to position [2065, 0]
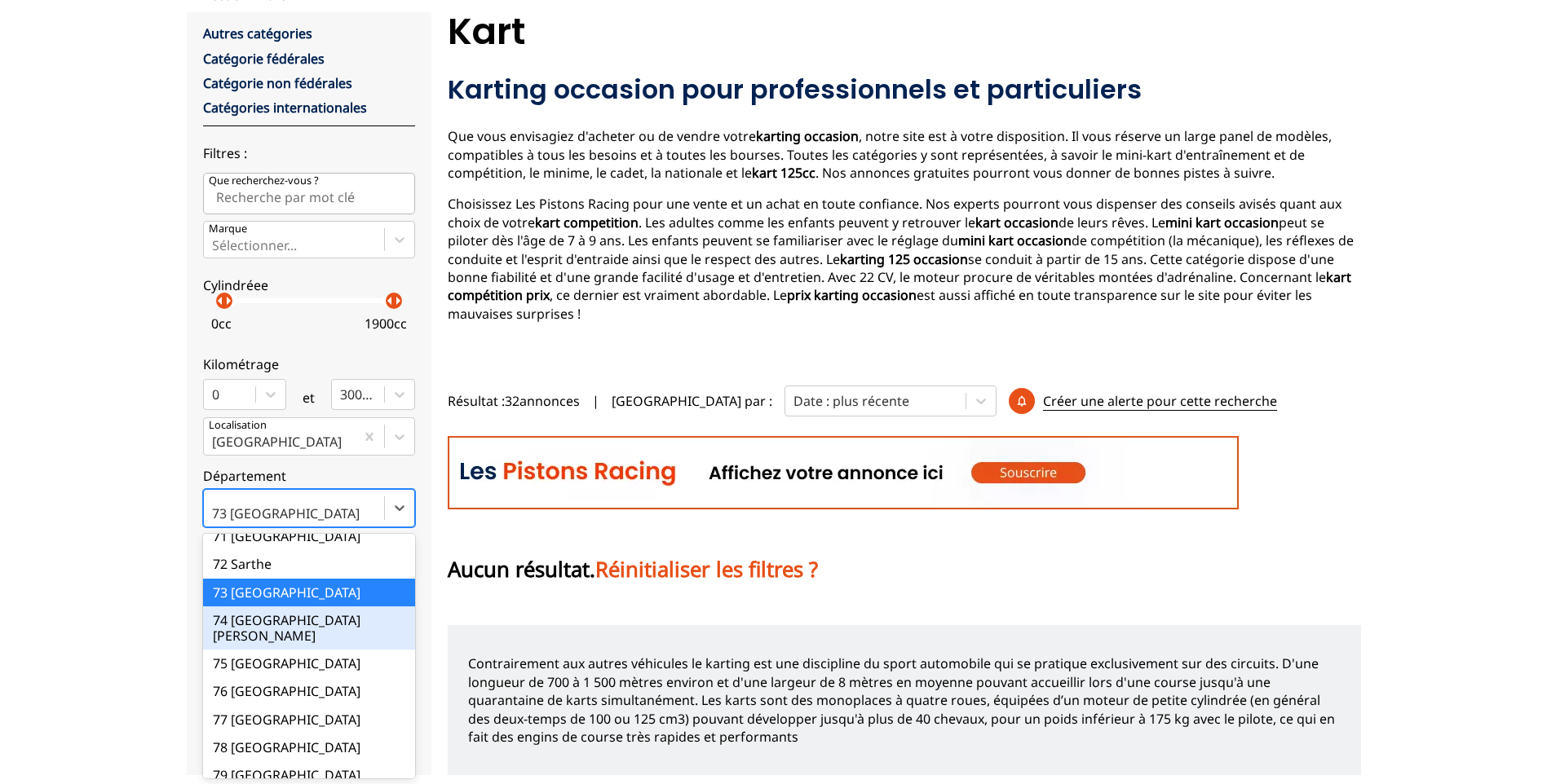
click at [291, 607] on div "74 [GEOGRAPHIC_DATA][PERSON_NAME]" at bounding box center [309, 628] width 212 height 43
click at [216, 521] on input "option 74 [GEOGRAPHIC_DATA][PERSON_NAME] focused, 75 of 101. 101 results availa…" at bounding box center [214, 514] width 3 height 15
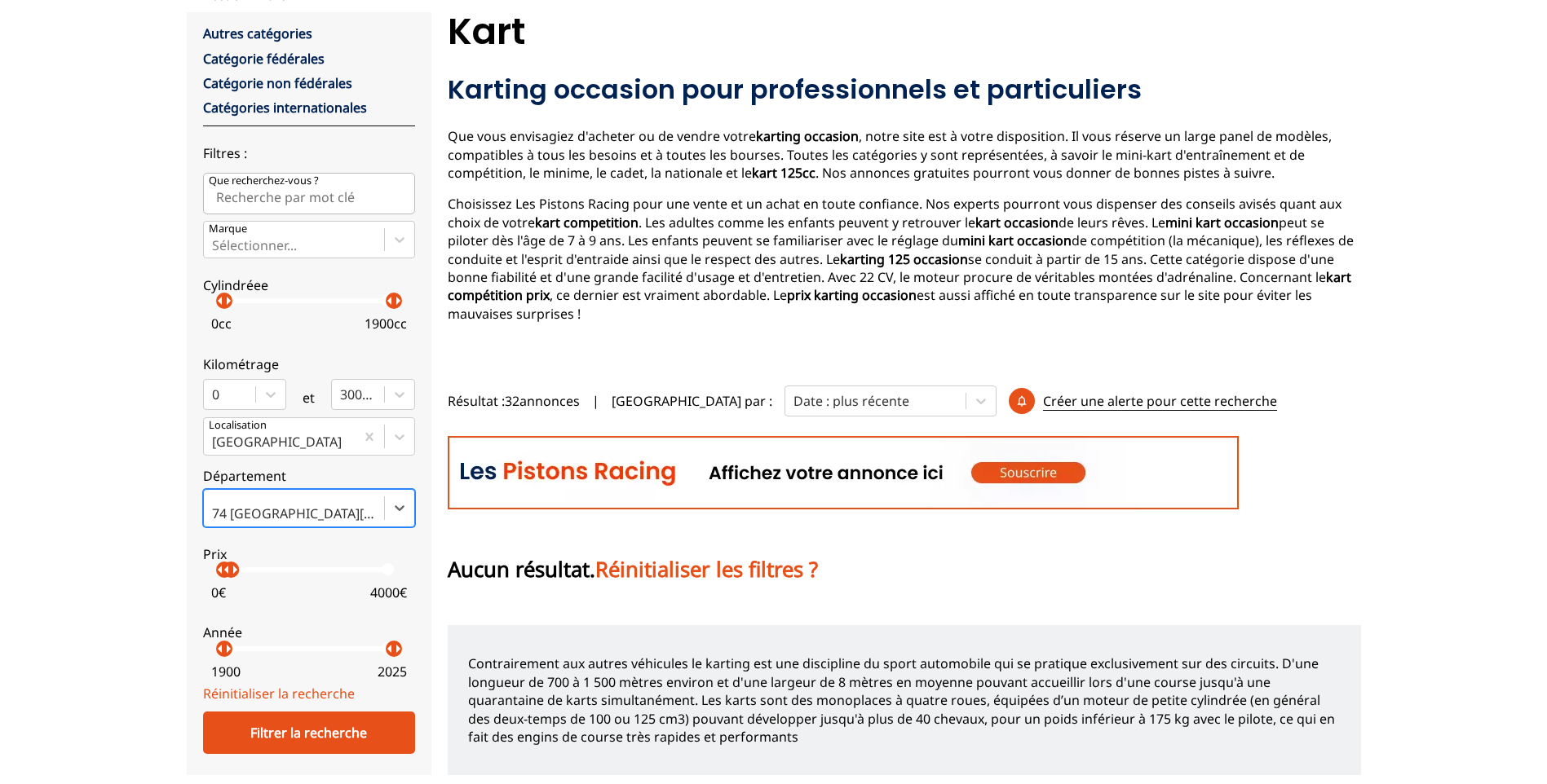
click at [232, 573] on p "arrow_right" at bounding box center [235, 570] width 20 height 20
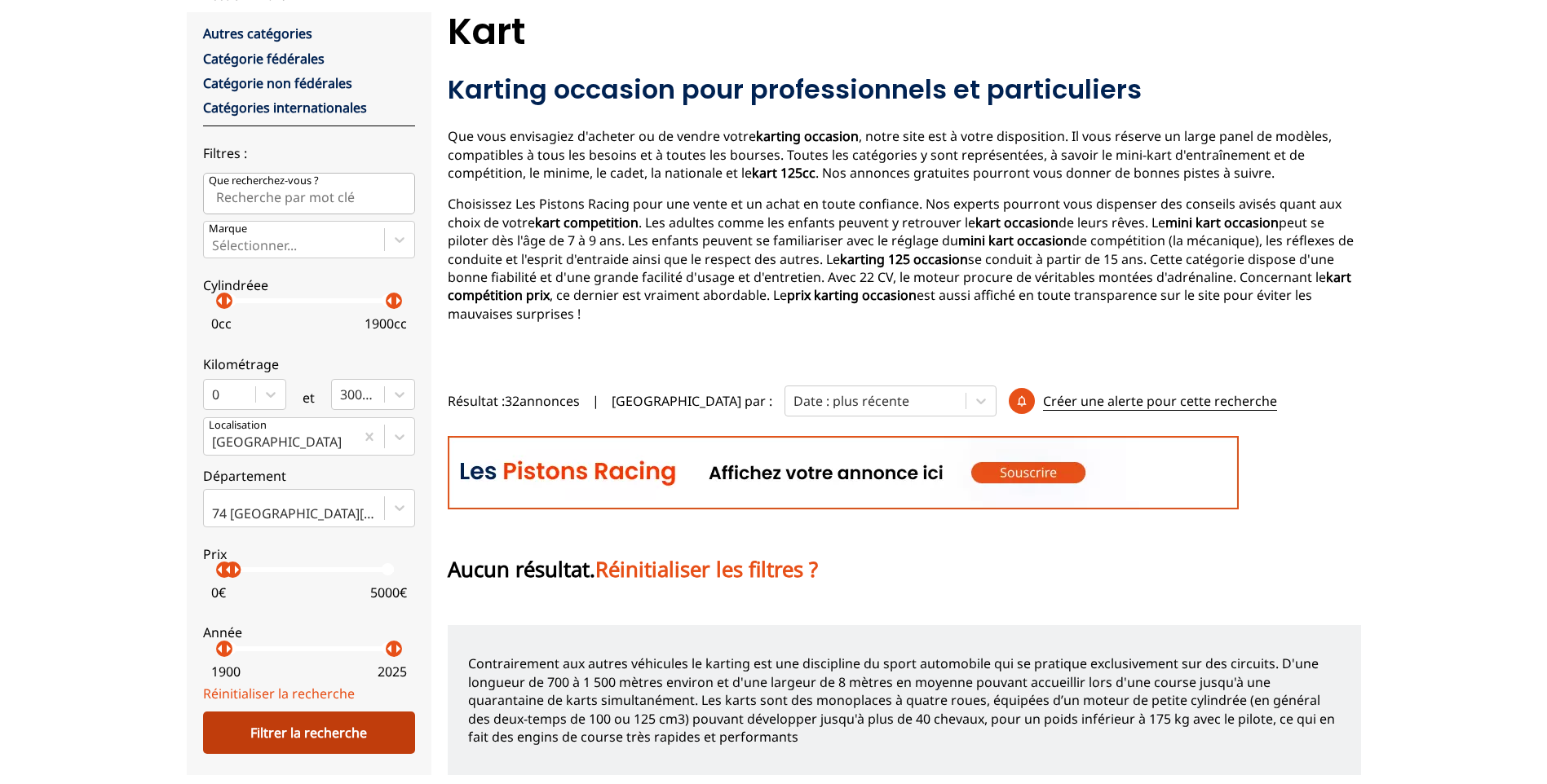
click at [295, 717] on div "Filtrer la recherche" at bounding box center [309, 732] width 212 height 42
click at [243, 578] on p "arrow_right" at bounding box center [236, 570] width 20 height 20
